Goal: Transaction & Acquisition: Obtain resource

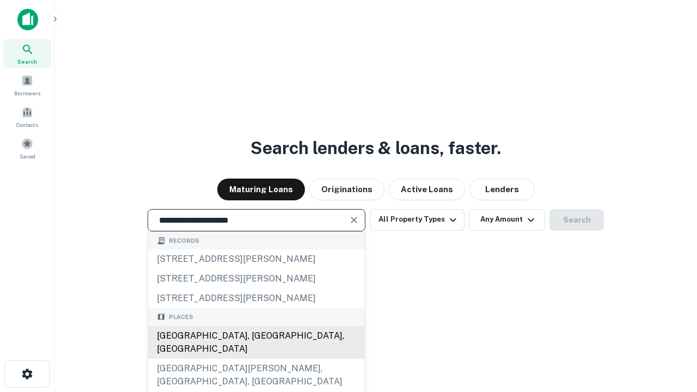
click at [256, 359] on div "[GEOGRAPHIC_DATA], [GEOGRAPHIC_DATA], [GEOGRAPHIC_DATA]" at bounding box center [256, 342] width 217 height 33
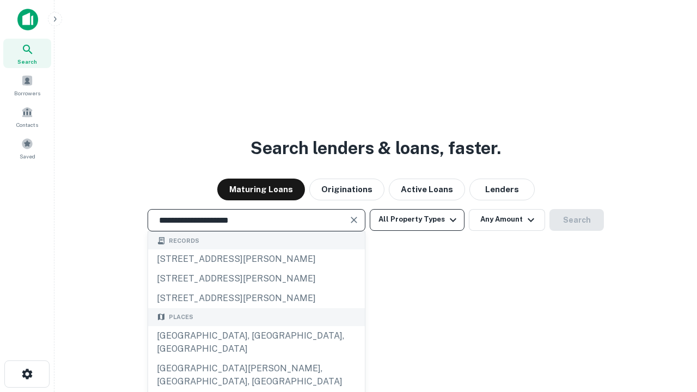
click at [417, 219] on button "All Property Types" at bounding box center [417, 220] width 95 height 22
type input "**********"
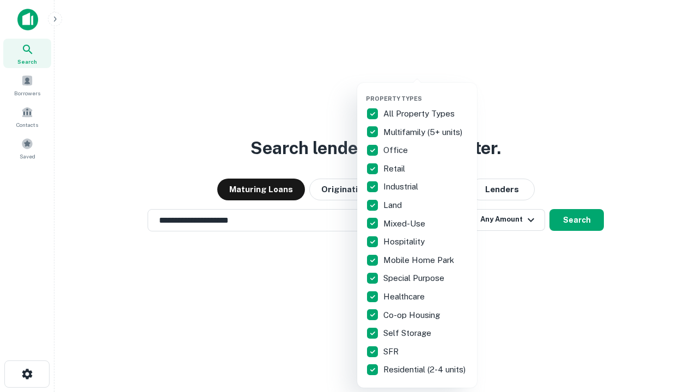
click at [426, 91] on button "button" at bounding box center [426, 91] width 120 height 1
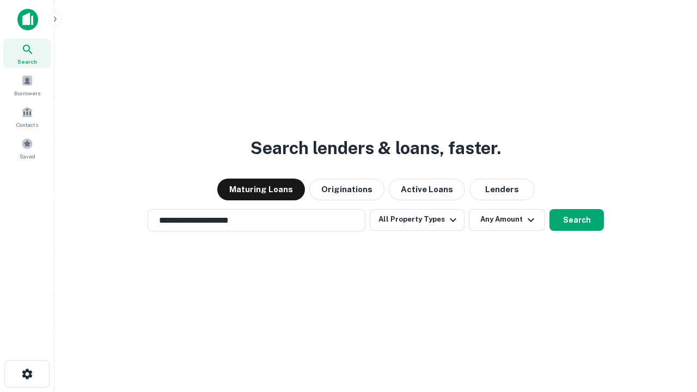
scroll to position [17, 0]
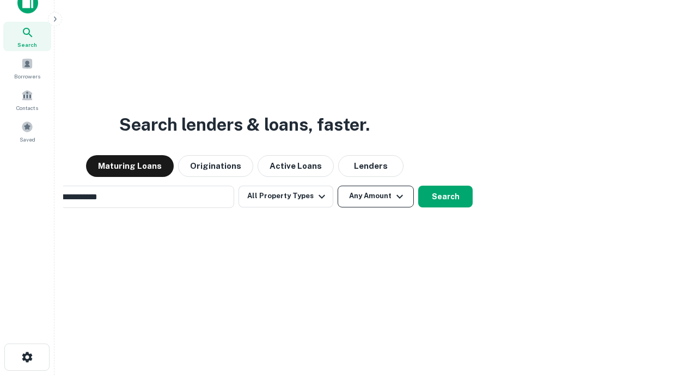
click at [338, 186] on button "Any Amount" at bounding box center [376, 197] width 76 height 22
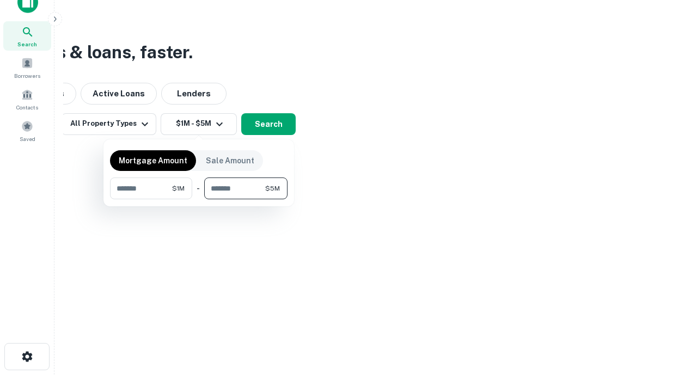
type input "*******"
click at [199, 199] on button "button" at bounding box center [198, 199] width 177 height 1
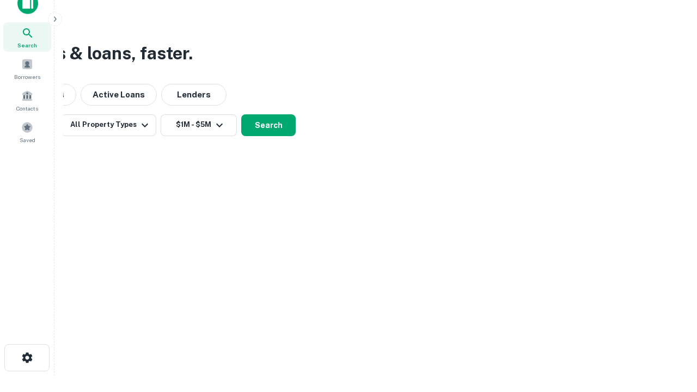
scroll to position [7, 201]
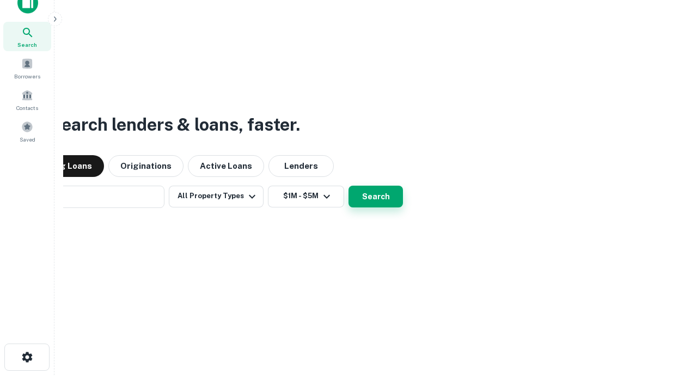
click at [348, 186] on button "Search" at bounding box center [375, 197] width 54 height 22
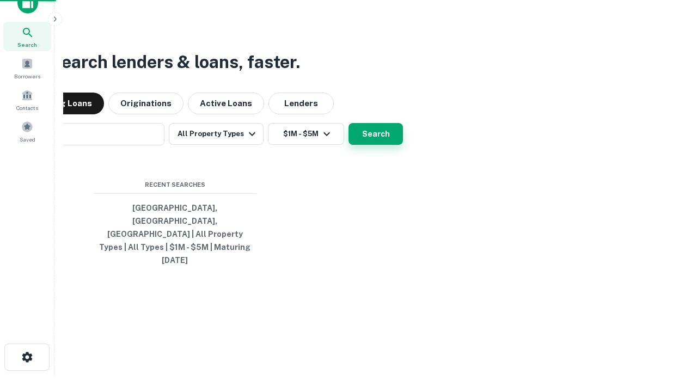
scroll to position [29, 308]
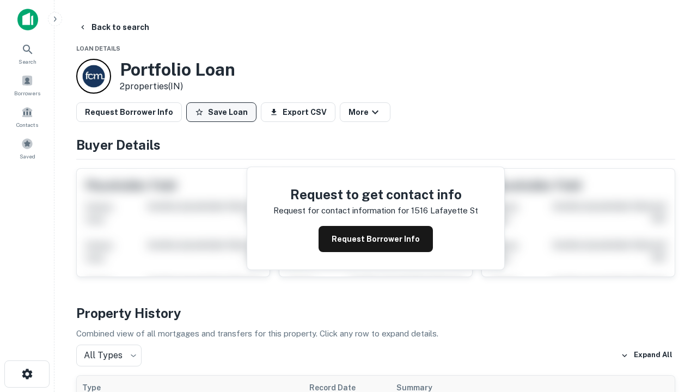
click at [221, 112] on button "Save Loan" at bounding box center [221, 112] width 70 height 20
click at [224, 112] on button "Loan Saved" at bounding box center [223, 112] width 75 height 20
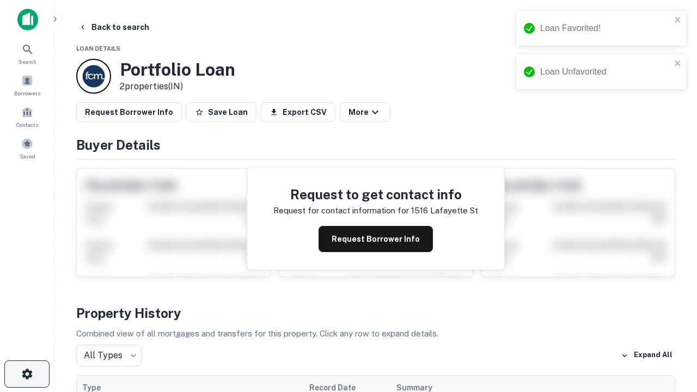
click at [27, 374] on icon "button" at bounding box center [27, 373] width 13 height 13
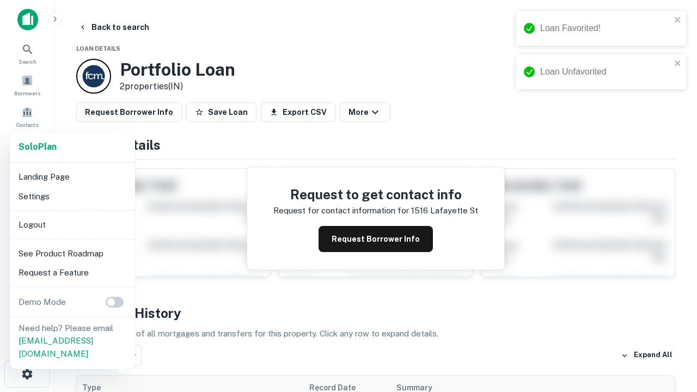
click at [72, 224] on li "Logout" at bounding box center [72, 225] width 116 height 20
